Goal: Find specific page/section: Find specific page/section

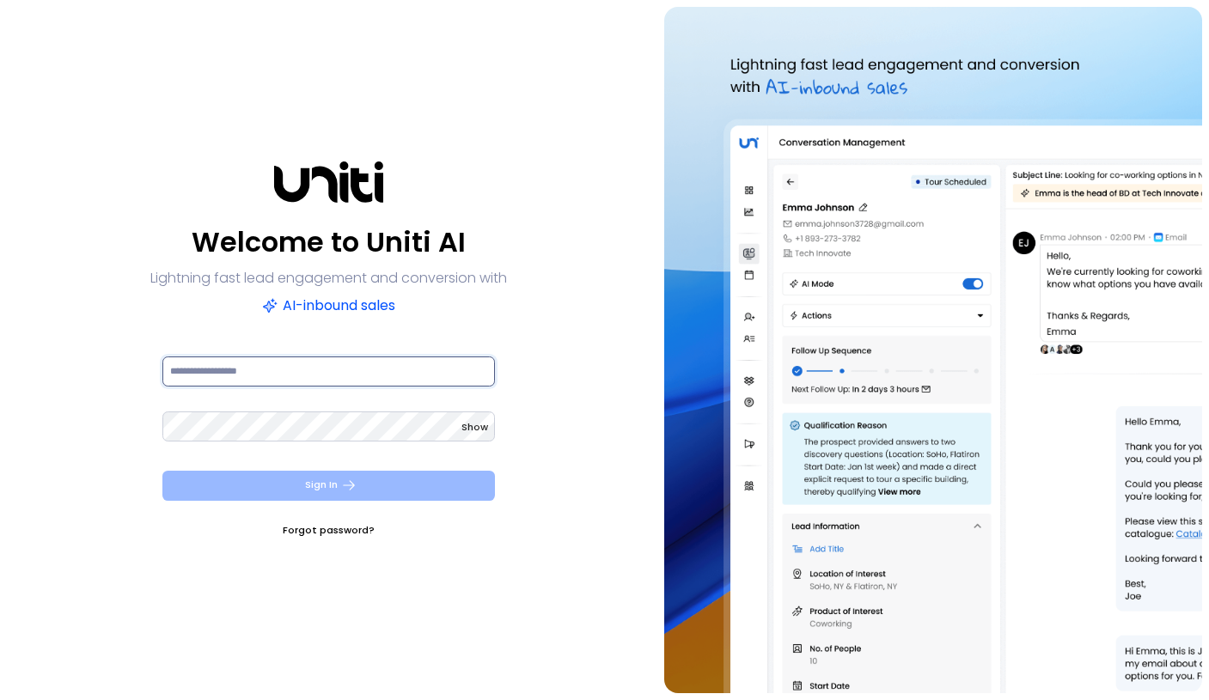
type input "**********"
click at [322, 493] on button "Sign In" at bounding box center [328, 486] width 332 height 30
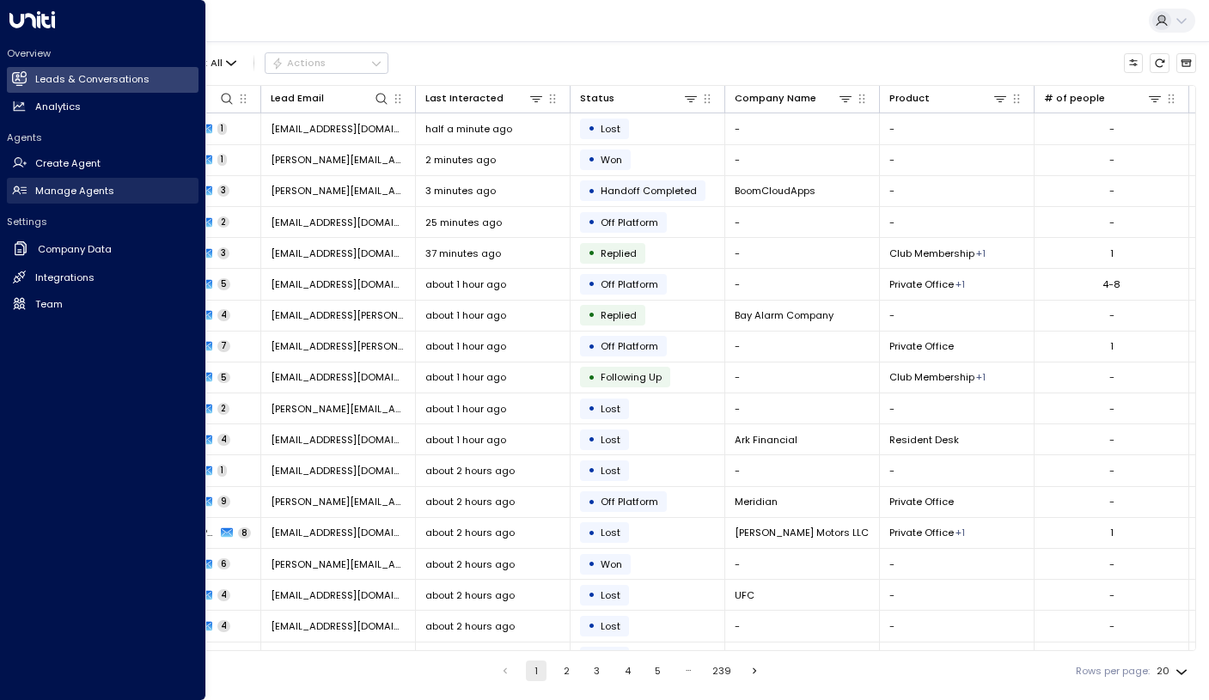
click at [81, 192] on h2 "Manage Agents" at bounding box center [74, 191] width 79 height 15
